Goal: Information Seeking & Learning: Check status

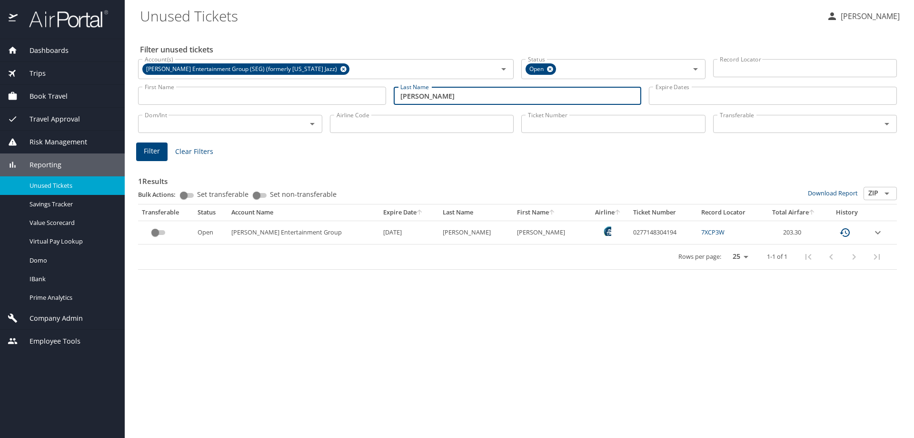
drag, startPoint x: 442, startPoint y: 95, endPoint x: 379, endPoint y: 102, distance: 63.7
click at [377, 99] on div "First Name First Name Last Name [PERSON_NAME] Last Name Expire Dates Expire Dat…" at bounding box center [517, 96] width 767 height 34
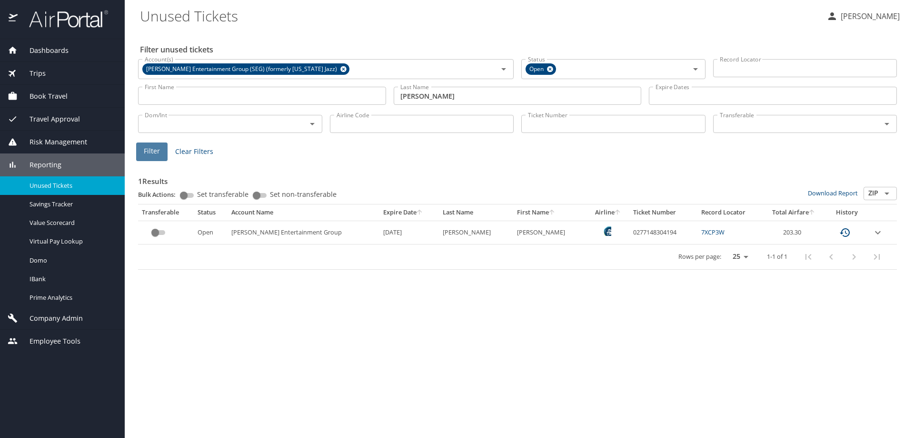
click at [153, 152] on span "Filter" at bounding box center [152, 151] width 16 height 12
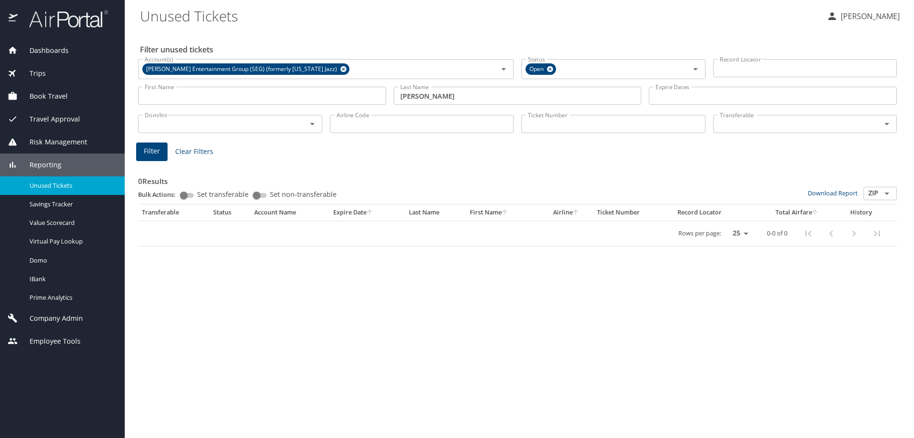
click at [457, 95] on input "[PERSON_NAME]" at bounding box center [518, 96] width 248 height 18
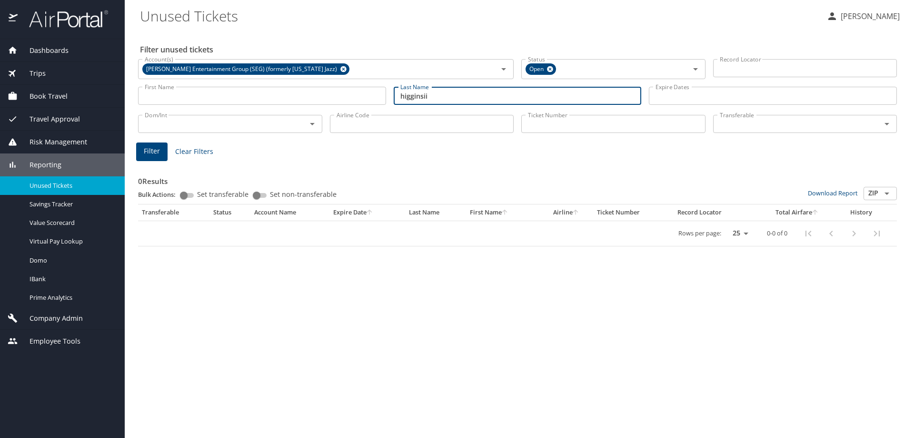
type input "higginsii"
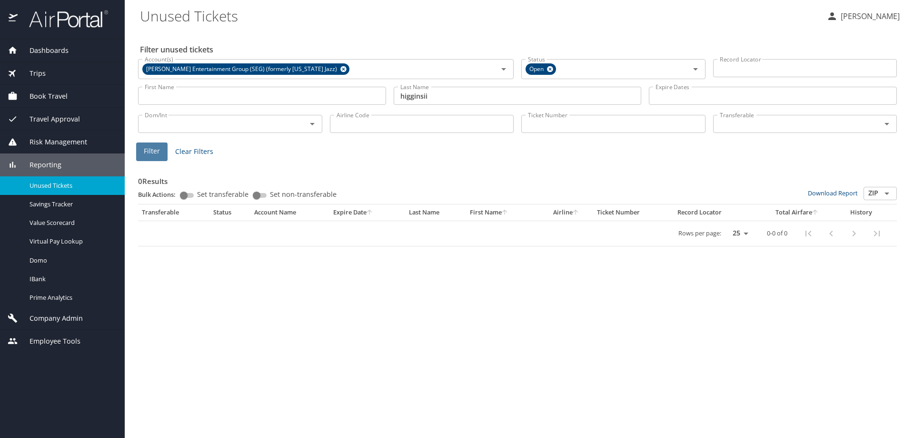
click at [147, 153] on span "Filter" at bounding box center [152, 151] width 16 height 12
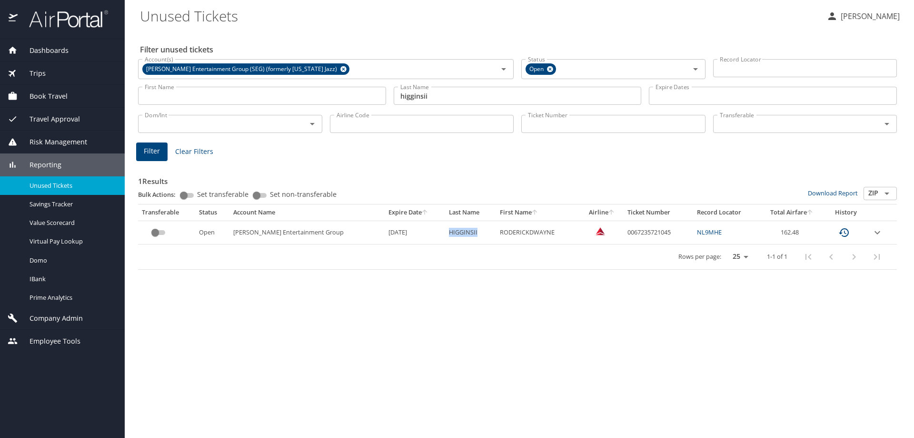
drag, startPoint x: 453, startPoint y: 234, endPoint x: 424, endPoint y: 233, distance: 29.1
click at [445, 233] on td "HIGGINSII" at bounding box center [470, 232] width 51 height 23
copy td "HIGGINSII"
click at [449, 264] on div "Rows per page: 25 50 100 1-1 of 1" at bounding box center [516, 256] width 748 height 25
drag, startPoint x: 536, startPoint y: 232, endPoint x: 475, endPoint y: 231, distance: 61.0
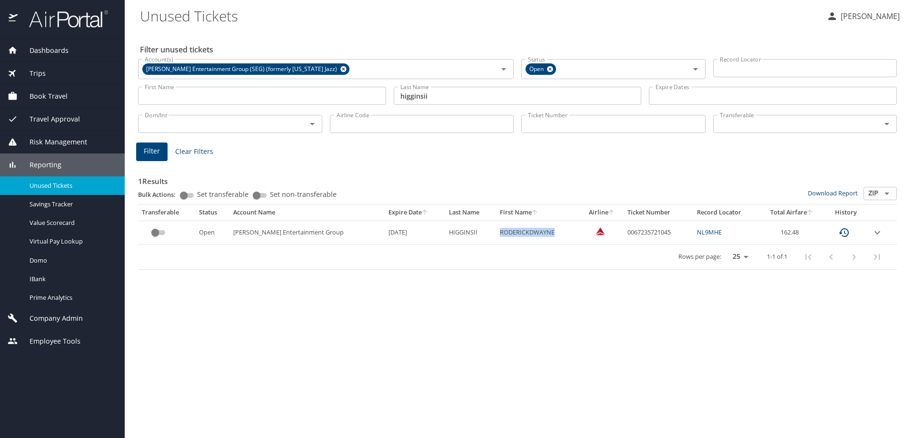
click at [496, 231] on td "RODERICKDWAYNE" at bounding box center [538, 232] width 84 height 23
copy td "RODERICKDWAYNE"
drag, startPoint x: 454, startPoint y: 230, endPoint x: 425, endPoint y: 230, distance: 28.6
click at [445, 230] on td "HIGGINSII" at bounding box center [470, 232] width 51 height 23
copy td "HIGGINSII"
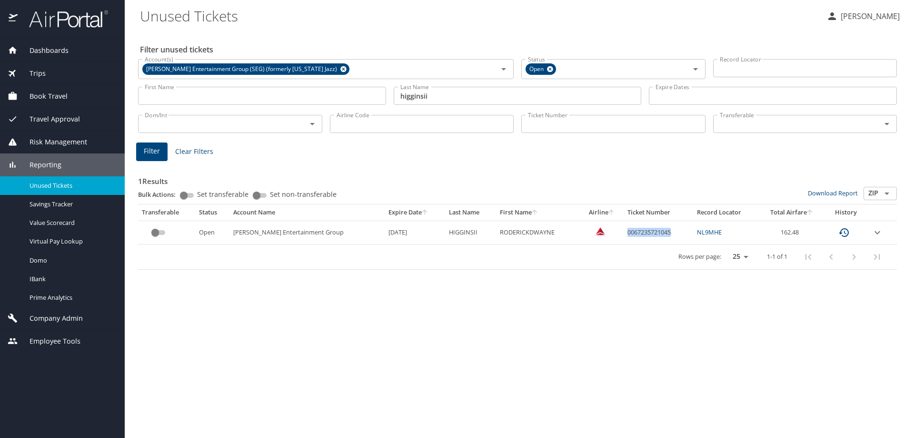
drag, startPoint x: 662, startPoint y: 233, endPoint x: 611, endPoint y: 231, distance: 51.5
click at [624, 231] on td "0067235721045" at bounding box center [659, 232] width 70 height 23
copy td "0067235721045"
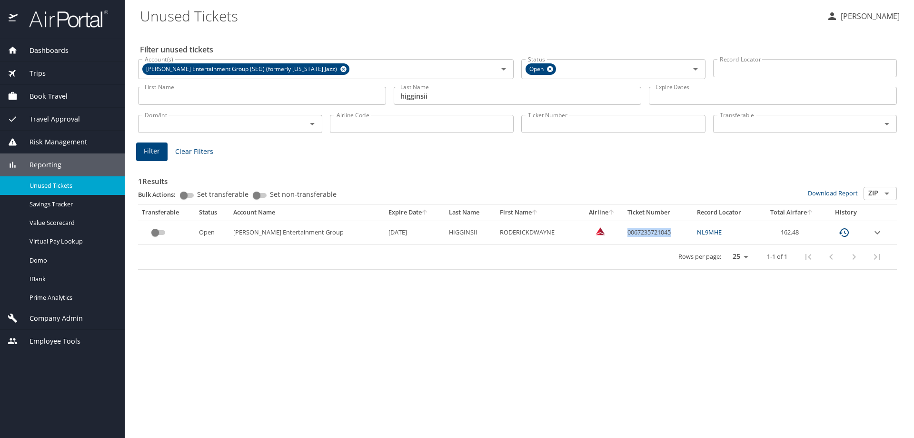
click at [875, 233] on icon "expand row" at bounding box center [877, 232] width 11 height 11
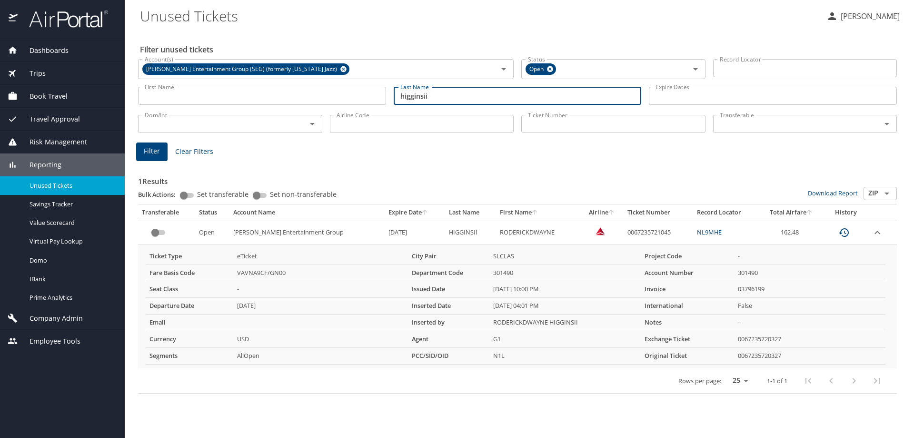
drag, startPoint x: 456, startPoint y: 101, endPoint x: 370, endPoint y: 96, distance: 86.9
click at [370, 96] on div "First Name First Name Last Name [PERSON_NAME] Last Name Expire Dates Expire Dat…" at bounding box center [517, 96] width 767 height 34
click at [179, 91] on input "First Name" at bounding box center [262, 96] width 248 height 18
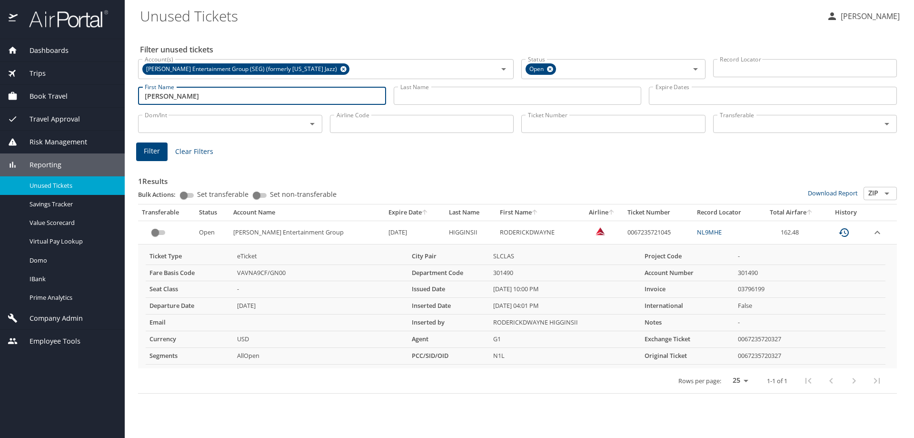
click at [156, 152] on span "Filter" at bounding box center [152, 151] width 16 height 12
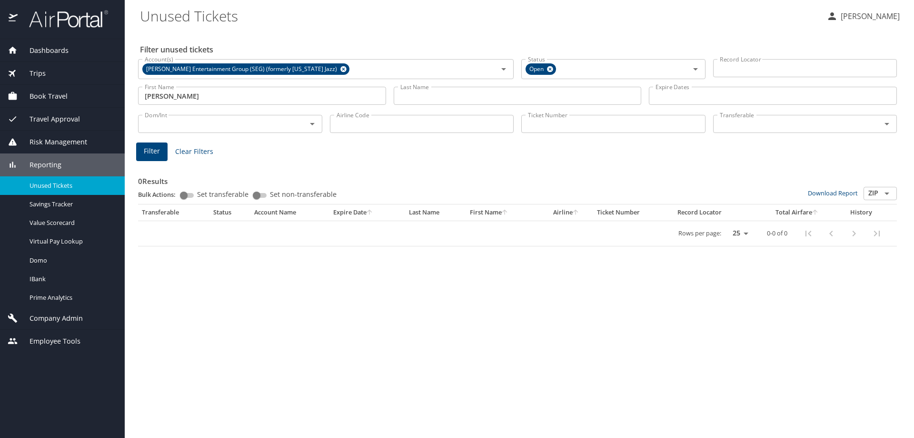
click at [183, 96] on input "[PERSON_NAME]" at bounding box center [262, 96] width 248 height 18
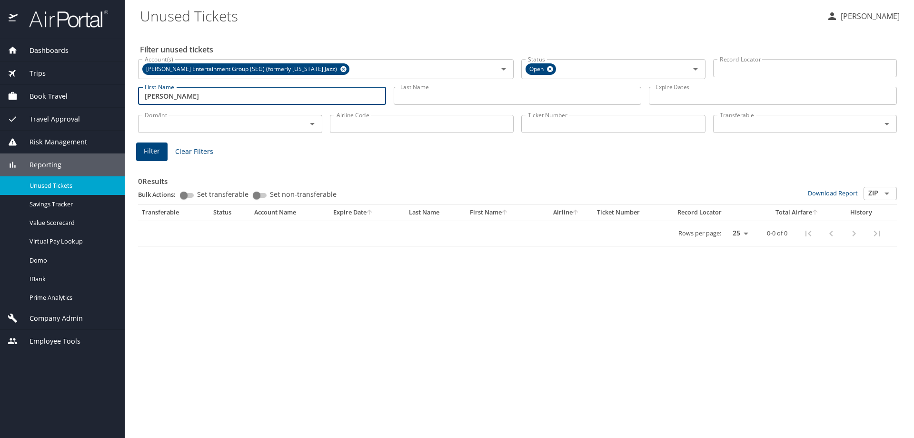
click at [153, 147] on span "Filter" at bounding box center [152, 151] width 16 height 12
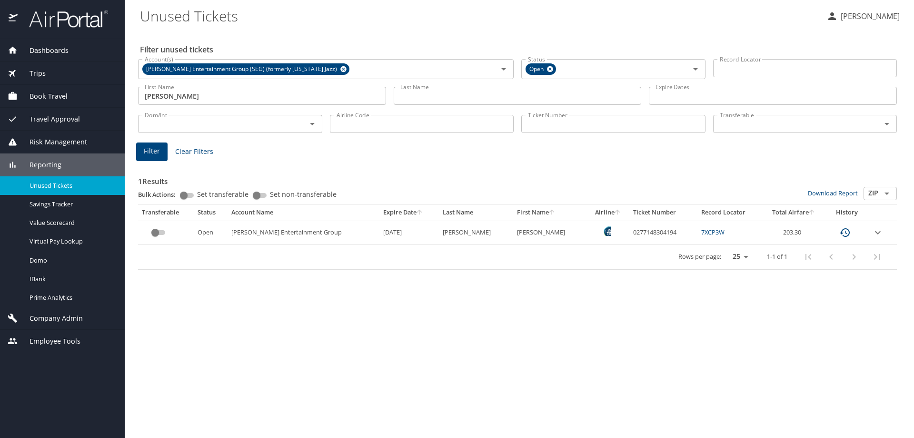
click at [185, 94] on input "[PERSON_NAME]" at bounding box center [262, 96] width 248 height 18
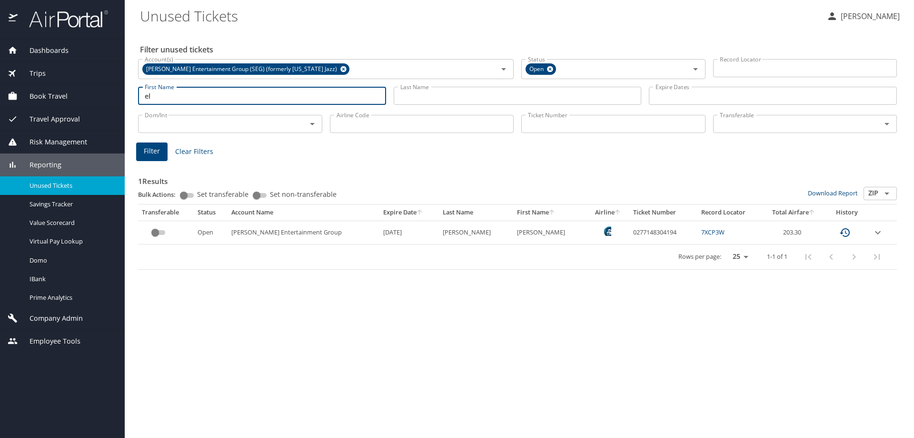
type input "e"
type input "[PERSON_NAME]"
click at [153, 150] on span "Filter" at bounding box center [152, 151] width 16 height 12
